Goal: Transaction & Acquisition: Purchase product/service

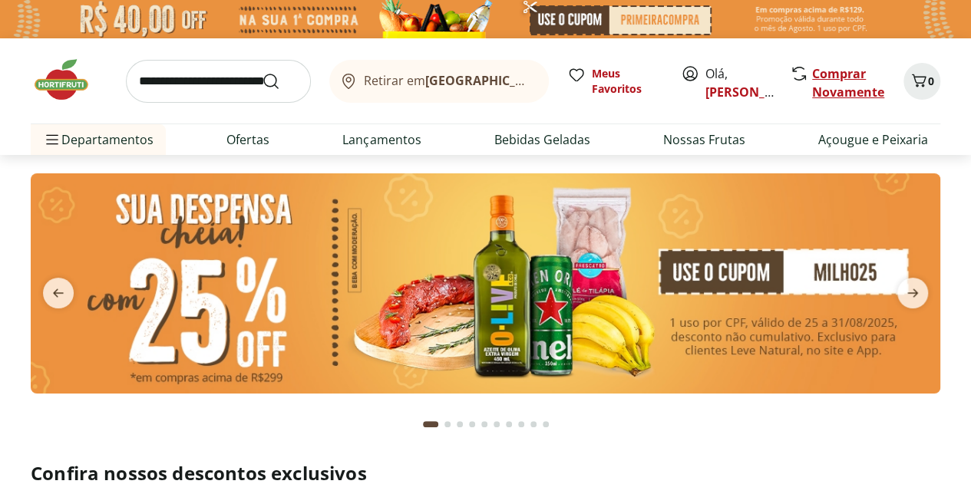
click at [833, 71] on link "Comprar Novamente" at bounding box center [848, 82] width 72 height 35
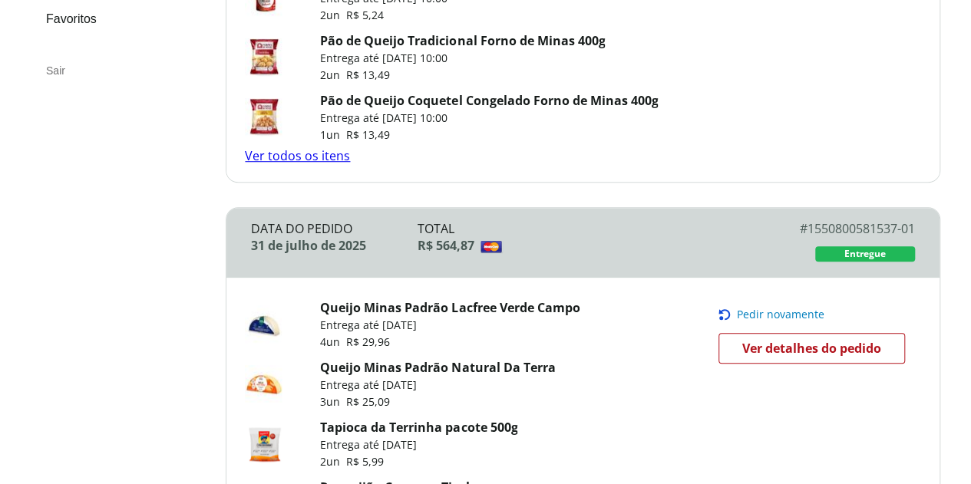
scroll to position [537, 0]
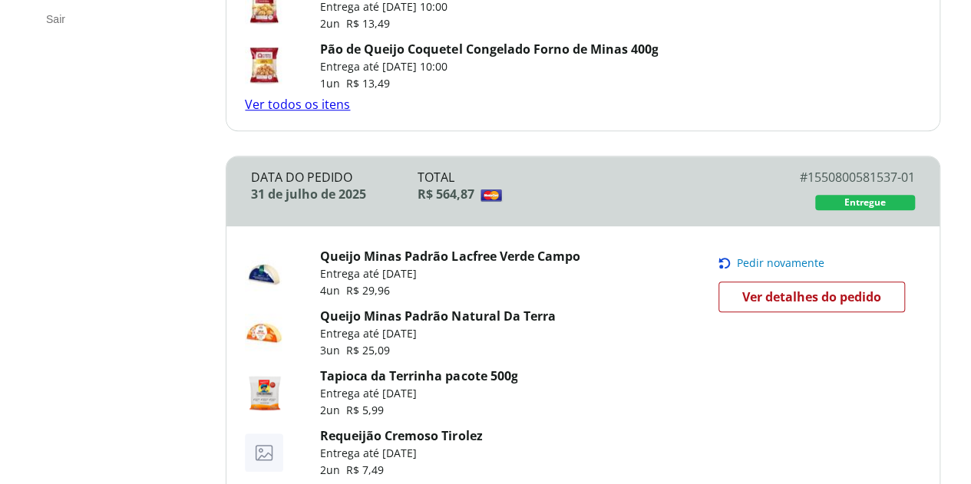
click at [335, 110] on link "Ver todos os itens" at bounding box center [297, 104] width 105 height 17
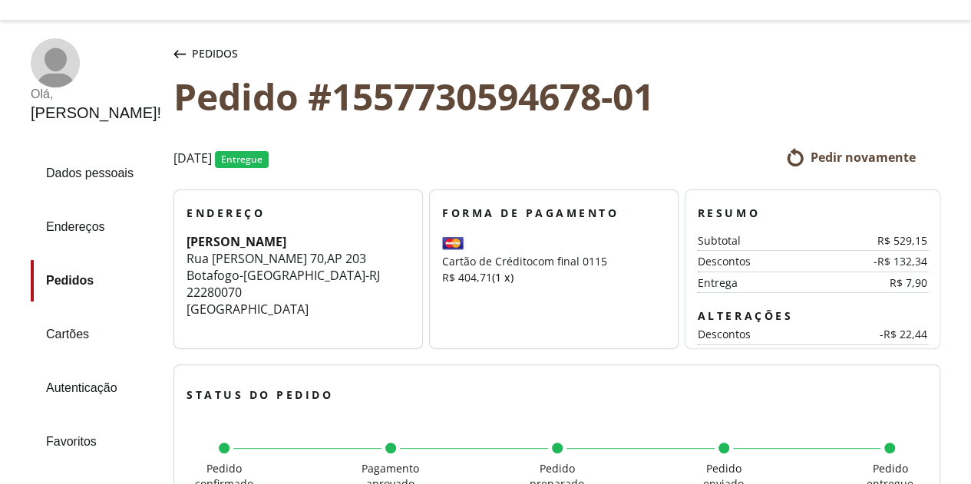
scroll to position [40, 0]
